Goal: Task Accomplishment & Management: Complete application form

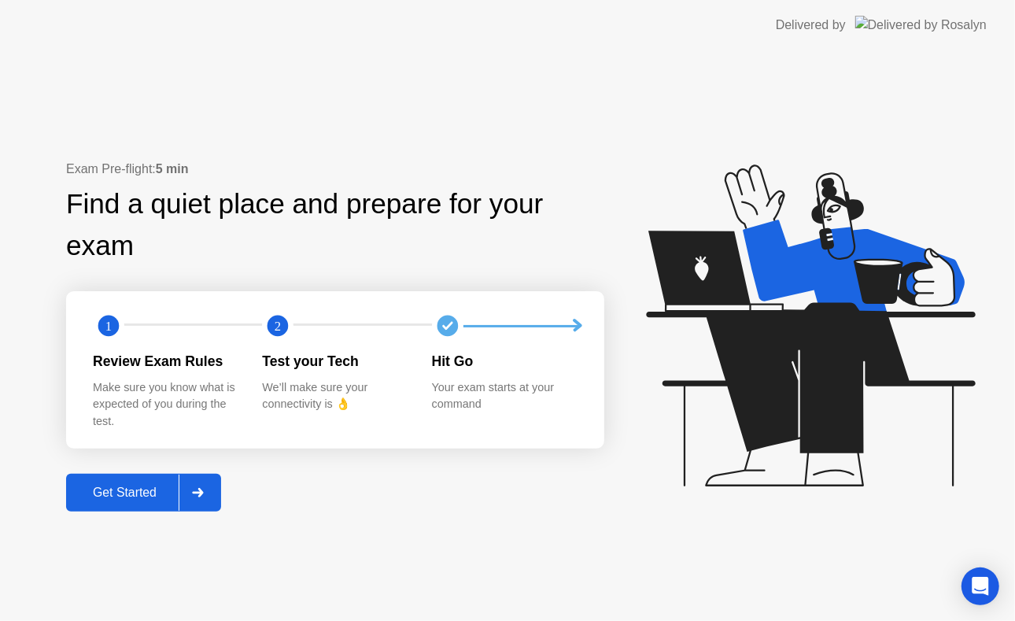
click at [208, 492] on div at bounding box center [198, 492] width 38 height 36
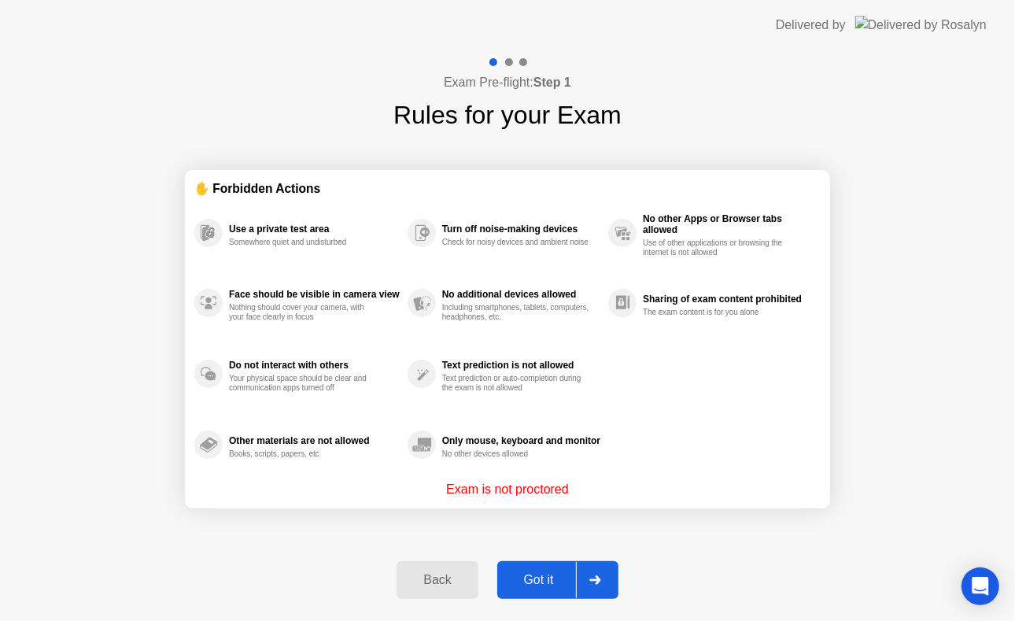
click at [592, 580] on icon at bounding box center [594, 579] width 11 height 9
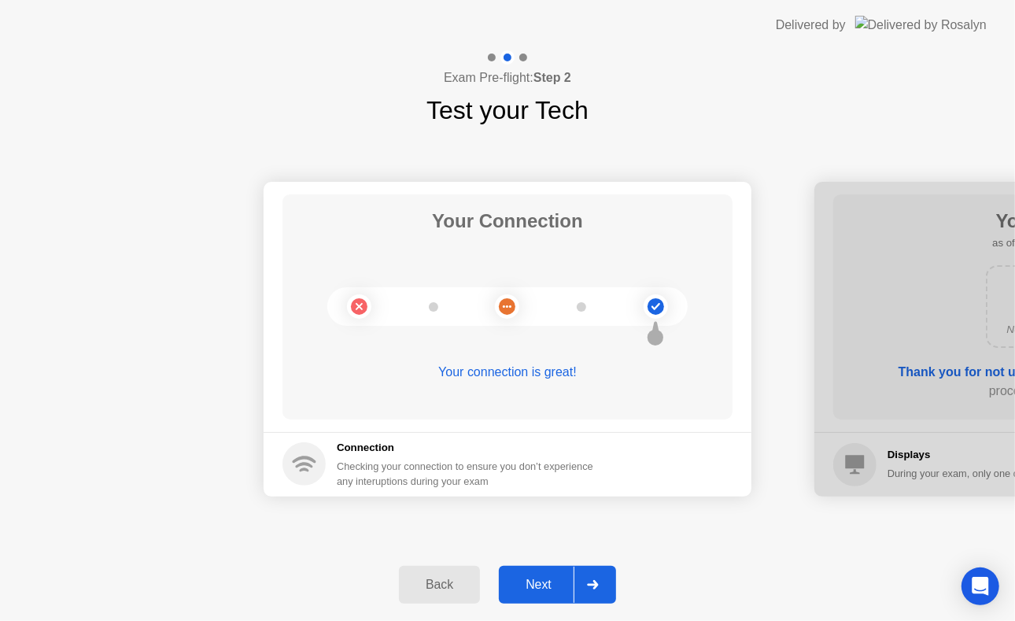
click at [609, 581] on div at bounding box center [592, 584] width 38 height 36
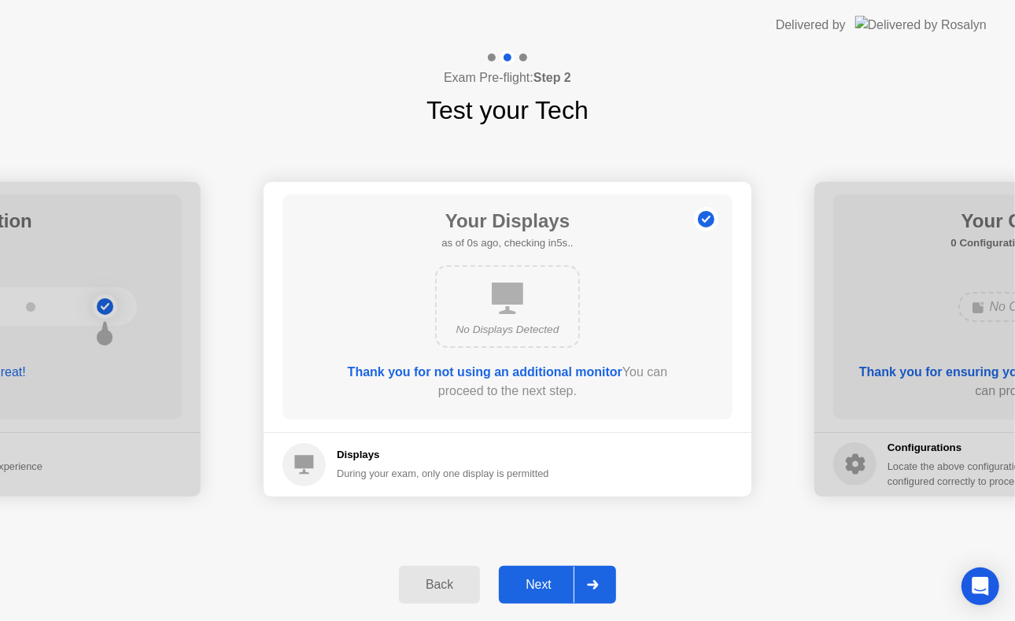
click at [609, 581] on div at bounding box center [592, 584] width 38 height 36
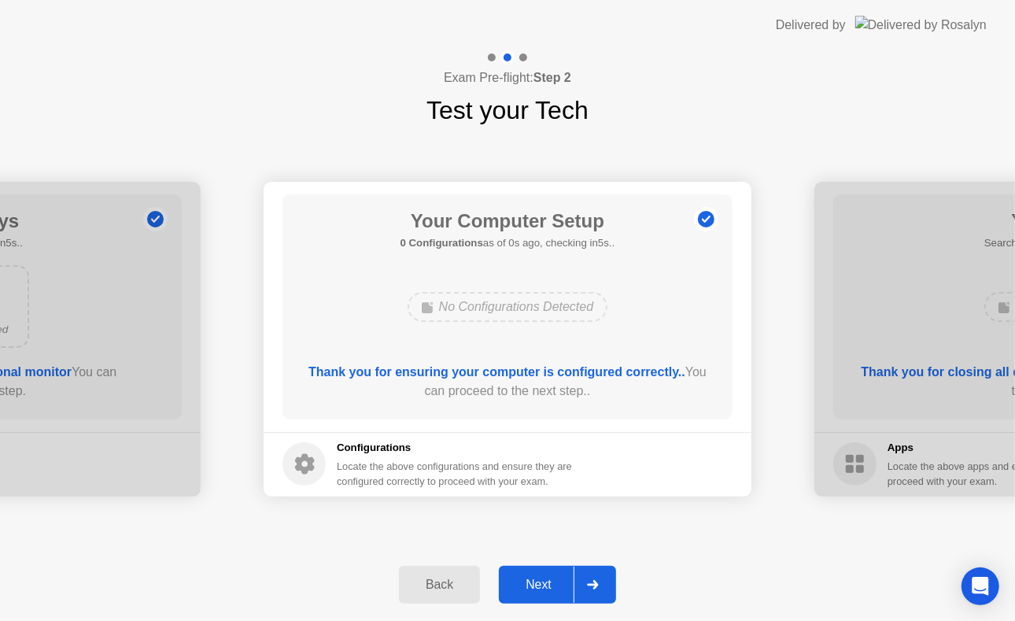
click at [609, 581] on div at bounding box center [592, 584] width 38 height 36
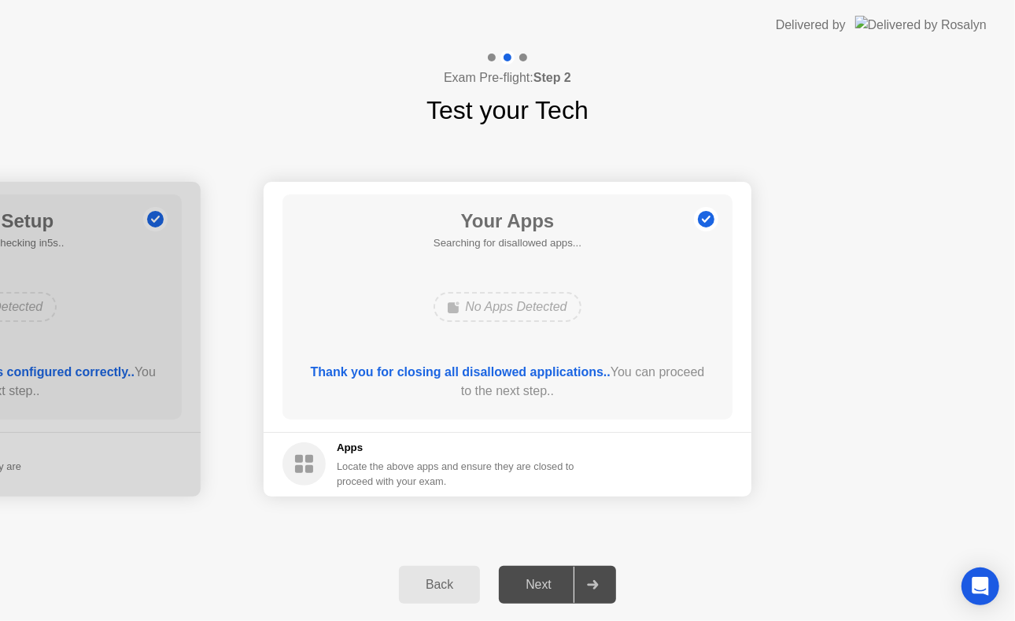
click at [609, 581] on div at bounding box center [592, 584] width 38 height 36
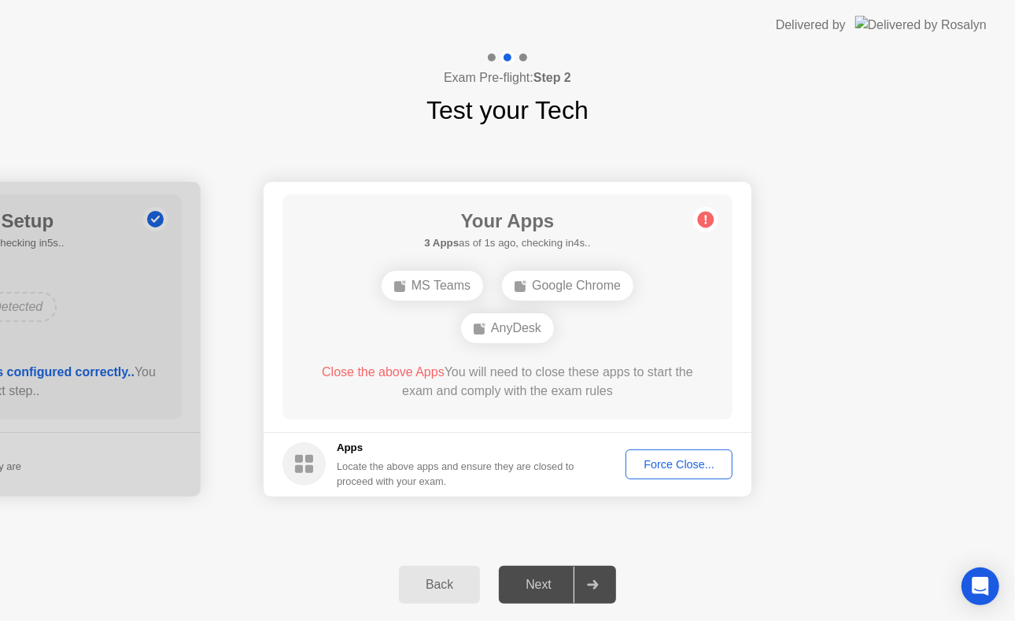
click at [648, 470] on div "Force Close..." at bounding box center [679, 464] width 96 height 13
click at [656, 620] on div at bounding box center [507, 621] width 1015 height 0
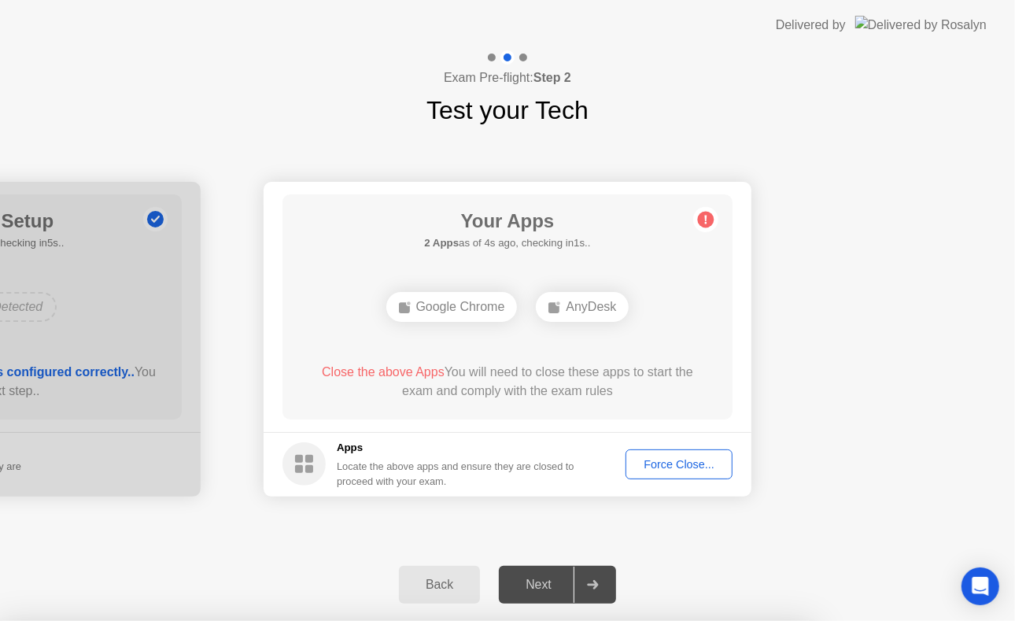
click at [736, 557] on div "Back Next" at bounding box center [507, 584] width 1015 height 72
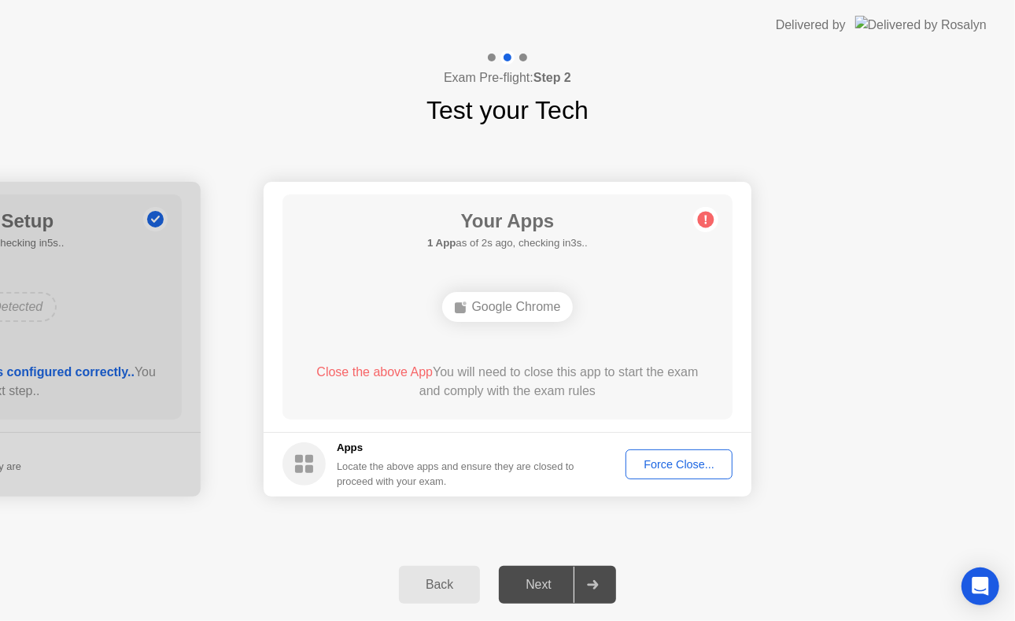
click at [663, 454] on button "Force Close..." at bounding box center [678, 464] width 107 height 30
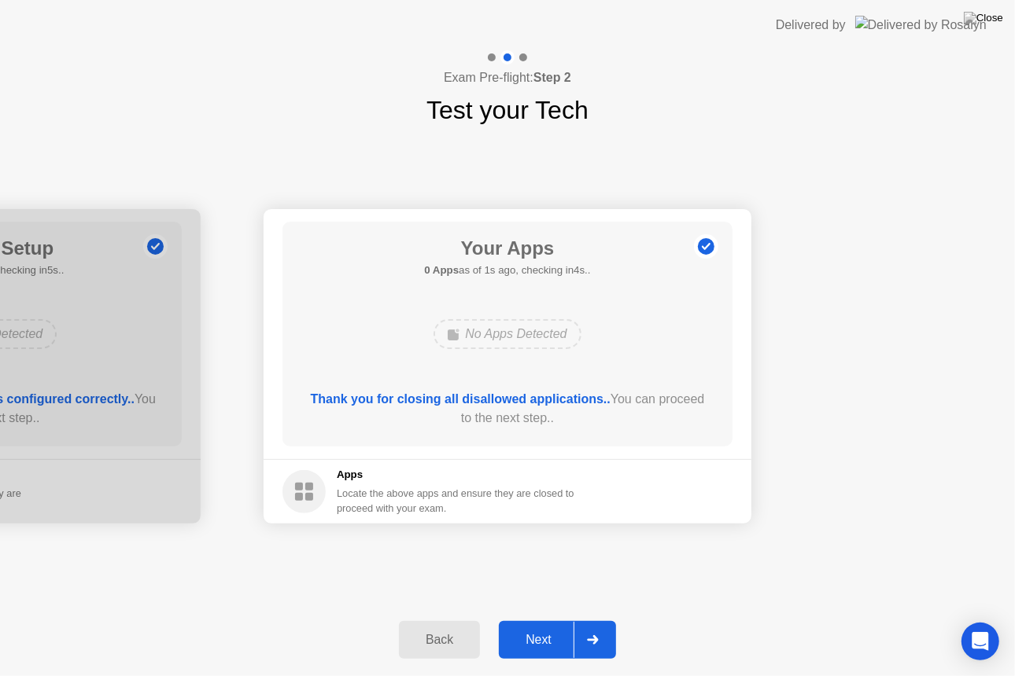
click at [584, 620] on div at bounding box center [592, 640] width 38 height 36
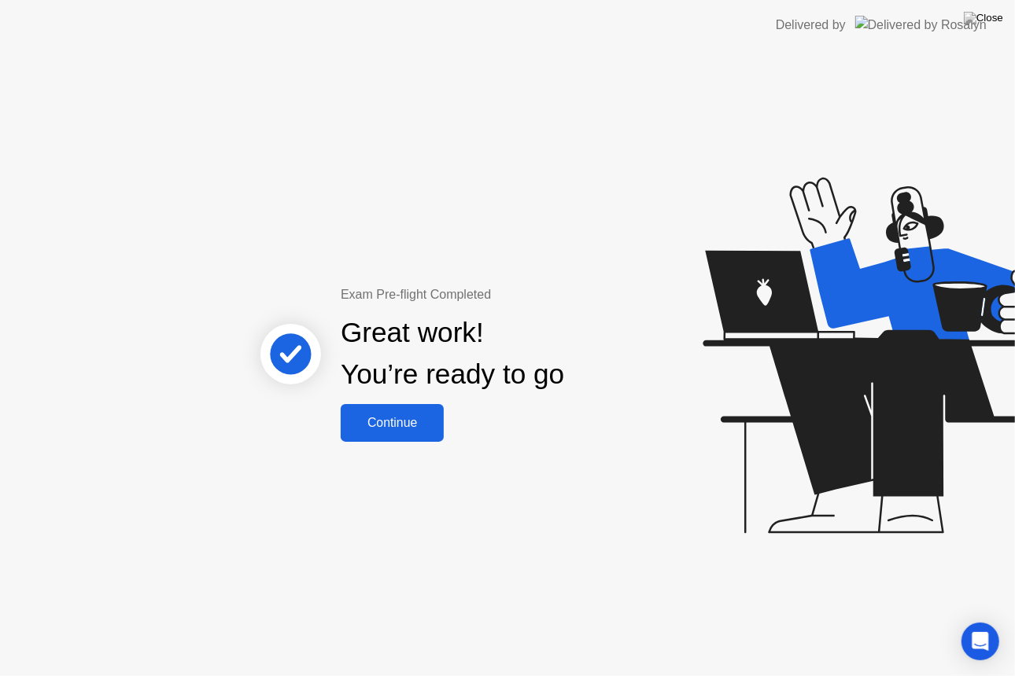
click at [410, 440] on button "Continue" at bounding box center [392, 423] width 103 height 38
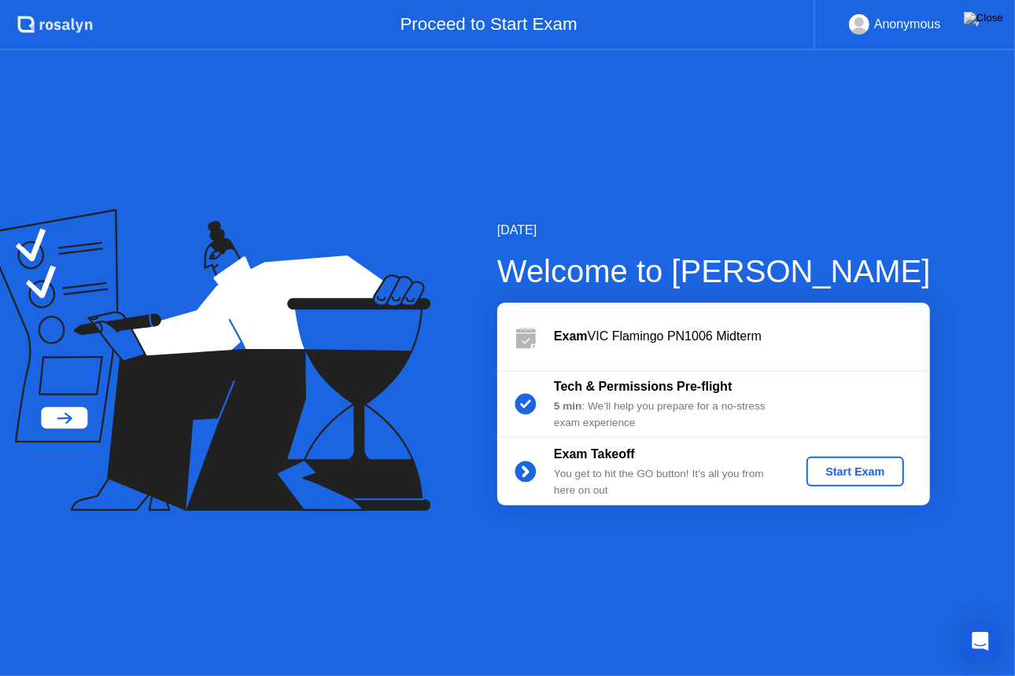
click at [835, 480] on button "Start Exam" at bounding box center [854, 472] width 97 height 30
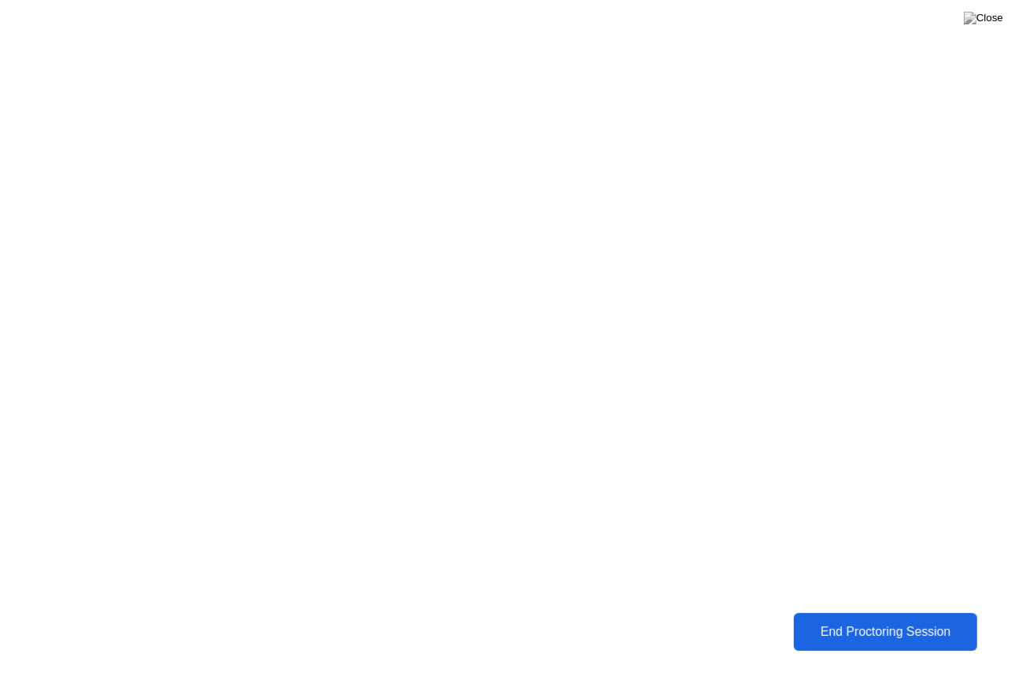
click at [915, 620] on div "End Proctoring Session" at bounding box center [885, 632] width 174 height 14
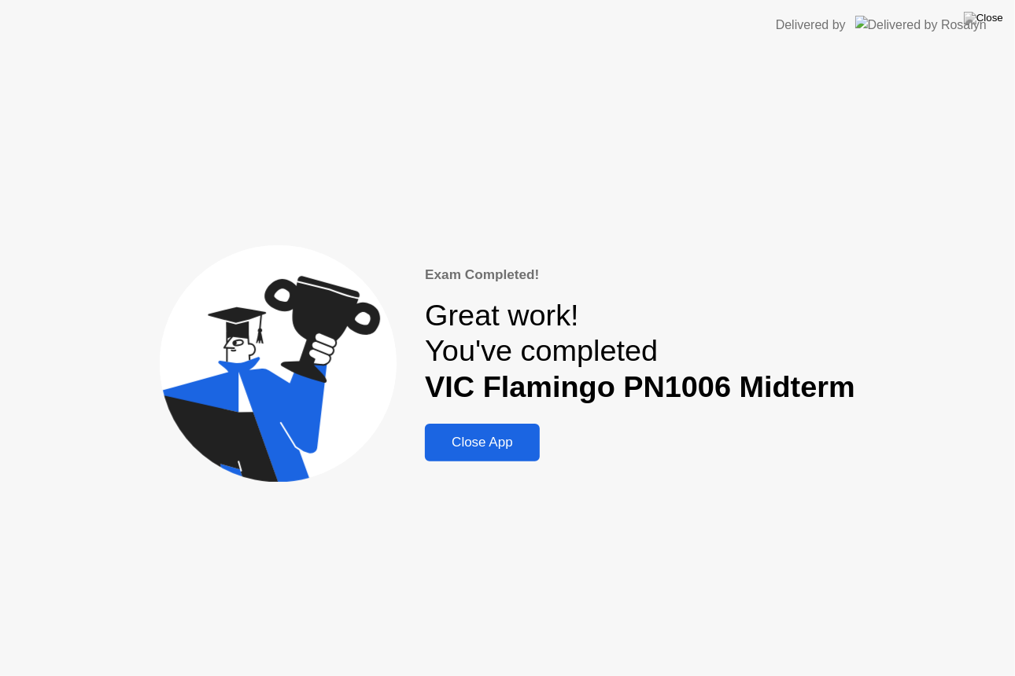
click at [518, 439] on div "Close App" at bounding box center [481, 443] width 105 height 16
